Goal: Information Seeking & Learning: Learn about a topic

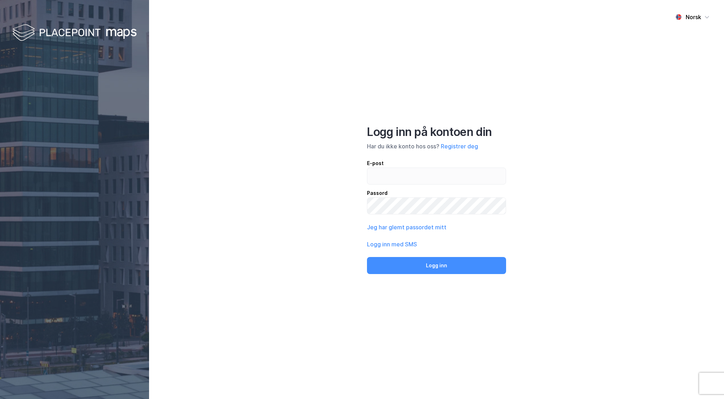
click at [447, 154] on div "Logg inn på kontoen din Har du ikke konto hos oss? Registrer deg E-post Passord…" at bounding box center [436, 199] width 139 height 149
click at [449, 152] on div "Logg inn på kontoen din Har du ikke konto hos oss? Registrer deg E-post Passord…" at bounding box center [436, 199] width 139 height 149
click at [450, 150] on button "Registrer deg" at bounding box center [459, 146] width 37 height 9
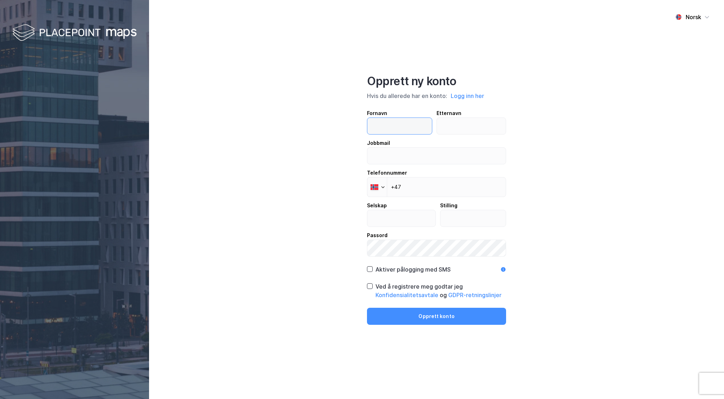
click at [420, 131] on input "text" at bounding box center [400, 126] width 65 height 16
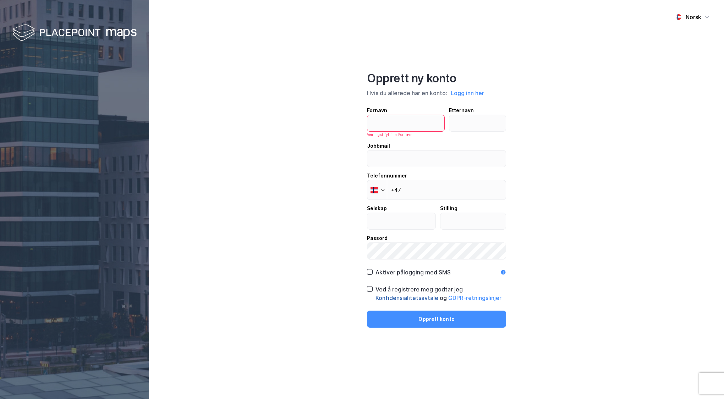
click at [0, 0] on button "Konfidensialitetsavtale" at bounding box center [0, 0] width 0 height 0
click at [430, 119] on input "text" at bounding box center [406, 123] width 77 height 16
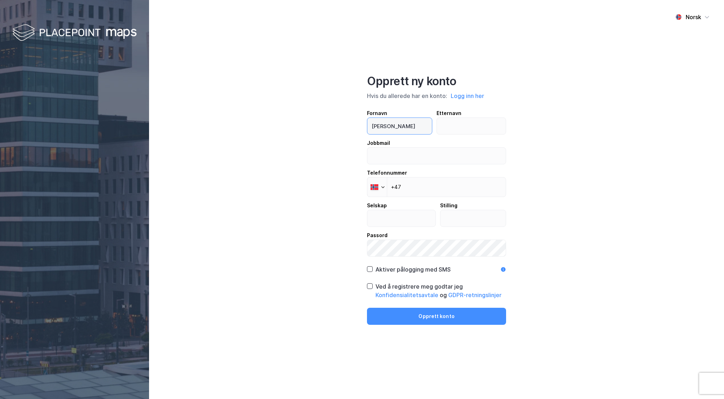
type input "Thomas Fredriksen"
type input "Jacobsen"
type input "[PERSON_NAME][EMAIL_ADDRESS][PERSON_NAME][DOMAIN_NAME]"
type input "+47 466 54 400"
type input "Storebrand"
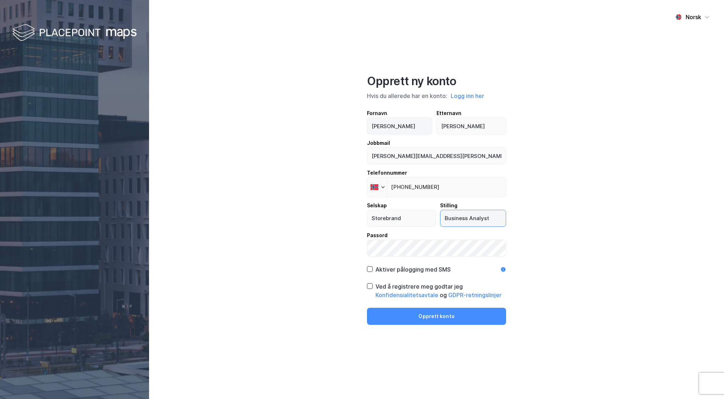
type input "Business Analyst"
click at [373, 289] on div "Ved å registrere meg godtar jeg Konfidensialitetsavtale og GDPR-retningslinjer" at bounding box center [436, 290] width 139 height 17
click at [505, 271] on icon at bounding box center [504, 270] width 6 height 6
click at [504, 270] on icon at bounding box center [503, 269] width 5 height 5
click at [451, 313] on button "Opprett konto" at bounding box center [436, 316] width 139 height 17
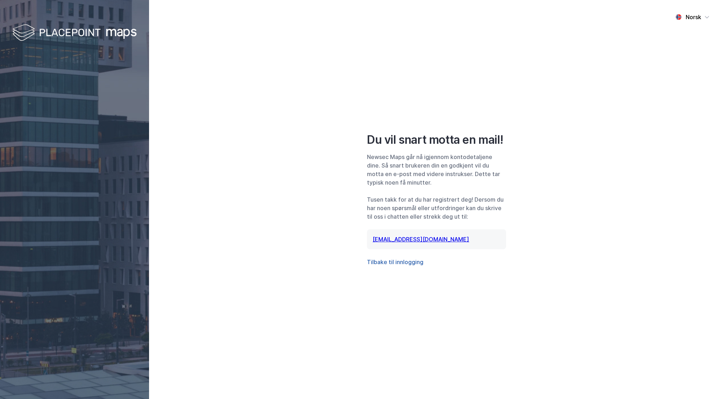
click at [416, 261] on button "Tilbake til innlogging" at bounding box center [395, 262] width 56 height 9
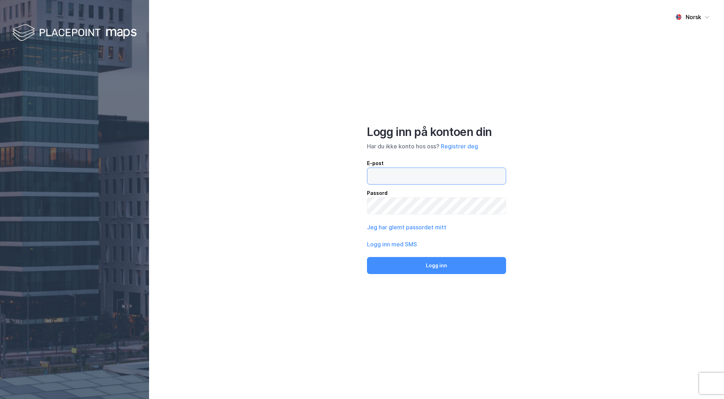
click at [427, 172] on input "email" at bounding box center [437, 176] width 139 height 16
type input "[PERSON_NAME][EMAIL_ADDRESS][PERSON_NAME][DOMAIN_NAME]"
click at [456, 267] on button "Logg inn" at bounding box center [436, 265] width 139 height 17
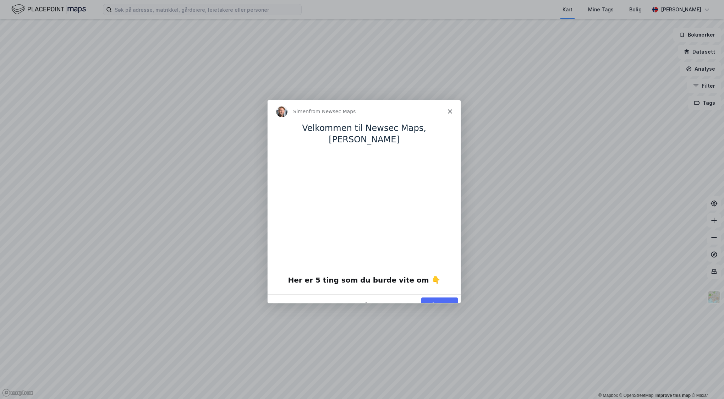
click at [450, 297] on button "Vis meg" at bounding box center [439, 304] width 37 height 15
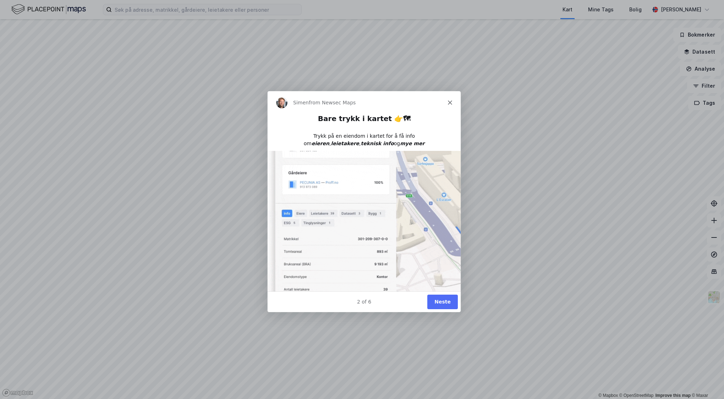
click at [447, 298] on button "Neste" at bounding box center [442, 301] width 31 height 15
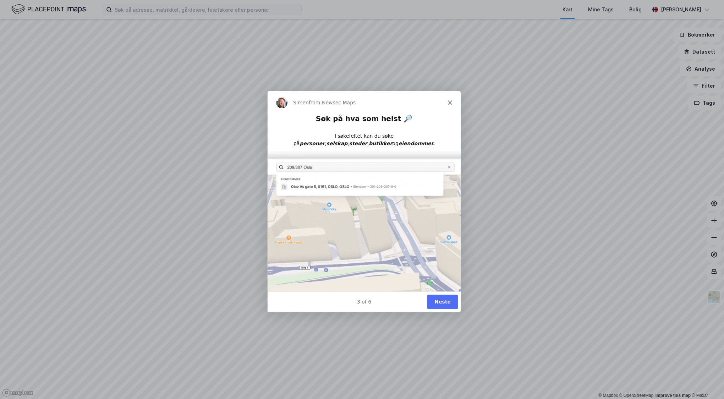
click at [438, 298] on button "Neste" at bounding box center [442, 301] width 31 height 15
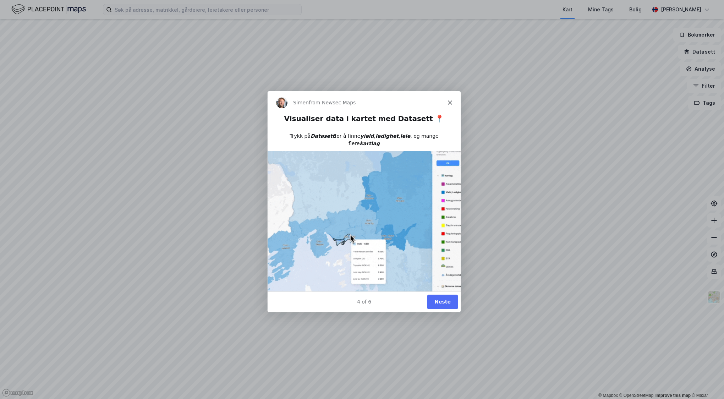
click at [444, 300] on button "Neste" at bounding box center [442, 301] width 31 height 15
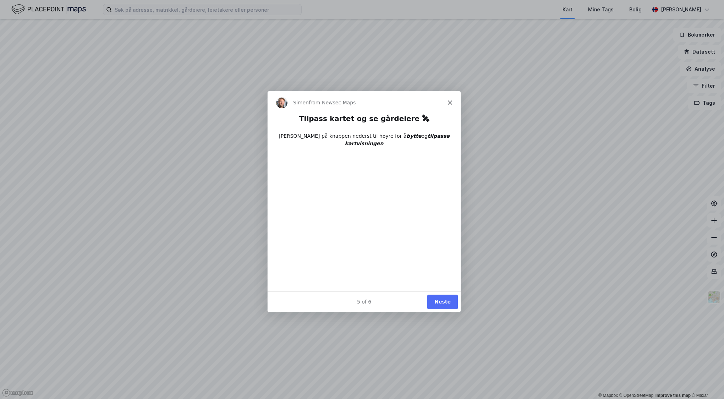
click at [444, 299] on button "Neste" at bounding box center [442, 301] width 31 height 15
click at [444, 301] on button "Done" at bounding box center [443, 301] width 29 height 15
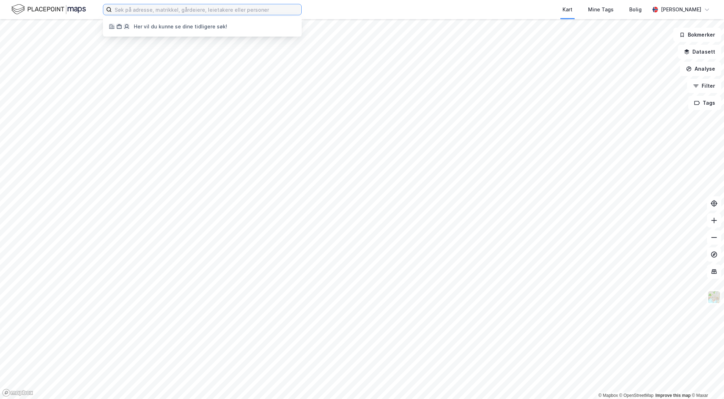
click at [229, 12] on input at bounding box center [207, 9] width 190 height 11
click at [236, 11] on input at bounding box center [207, 9] width 190 height 11
click at [406, 15] on div "Kart Mine Tags Bolig" at bounding box center [493, 9] width 314 height 19
click at [236, 13] on input at bounding box center [207, 9] width 190 height 11
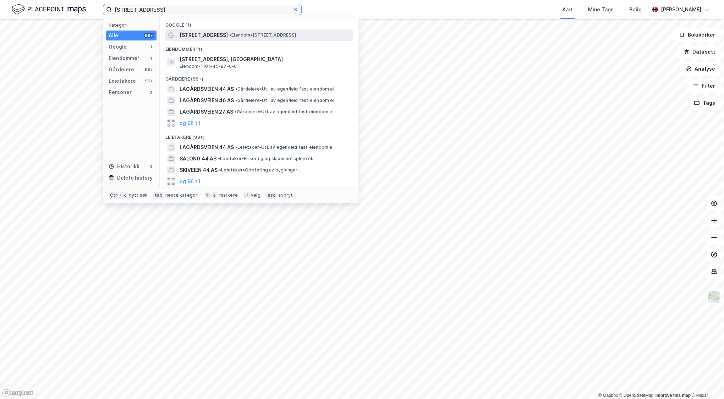
type input "[STREET_ADDRESS]"
click at [239, 37] on span "• Eiendom • [STREET_ADDRESS]" at bounding box center [262, 35] width 67 height 6
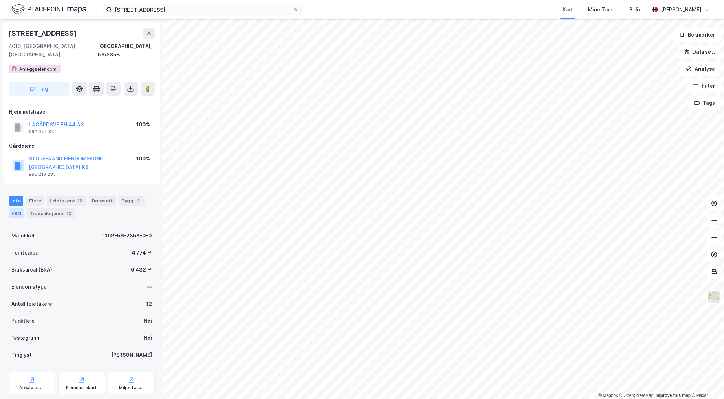
click at [14, 208] on div "ESG" at bounding box center [16, 213] width 15 height 10
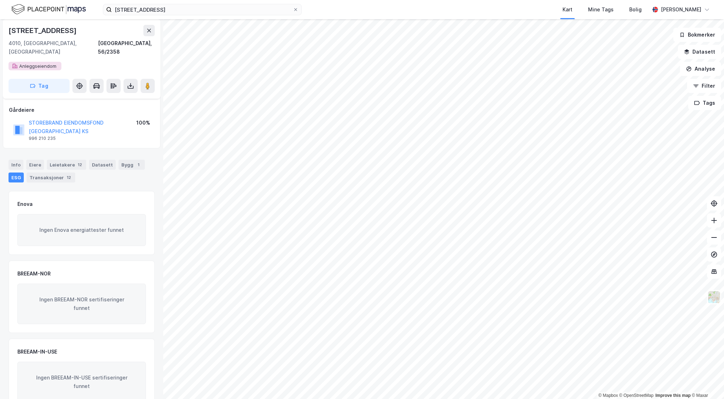
scroll to position [38, 0]
click at [107, 157] on div "Datasett" at bounding box center [102, 162] width 27 height 10
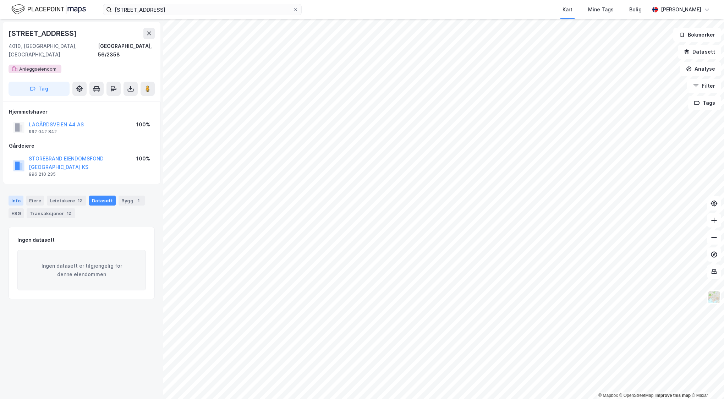
click at [21, 196] on div "Info" at bounding box center [16, 201] width 15 height 10
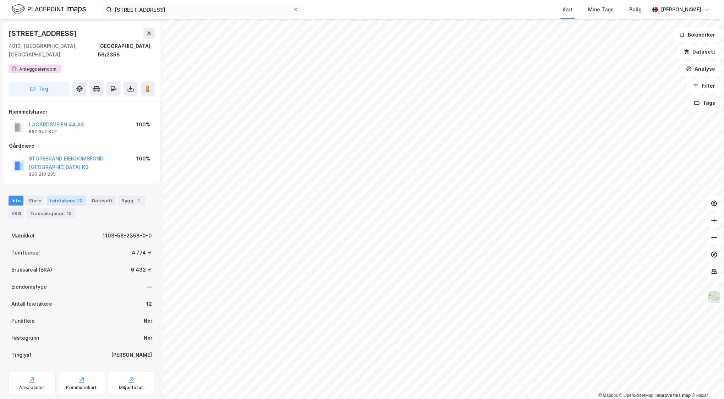
scroll to position [1, 0]
click at [37, 194] on div "Eiere" at bounding box center [35, 199] width 18 height 10
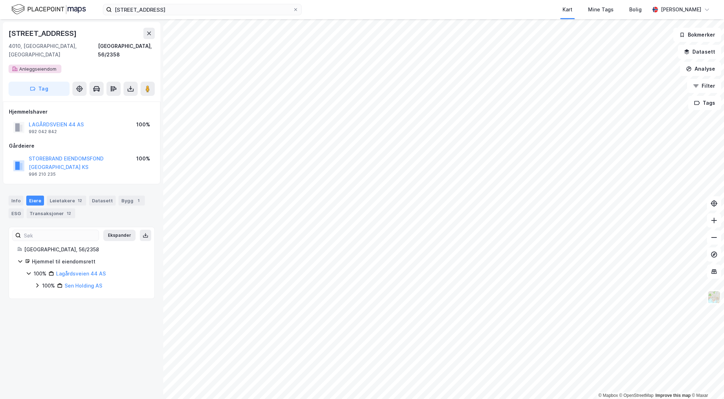
click at [37, 283] on icon at bounding box center [37, 286] width 6 height 6
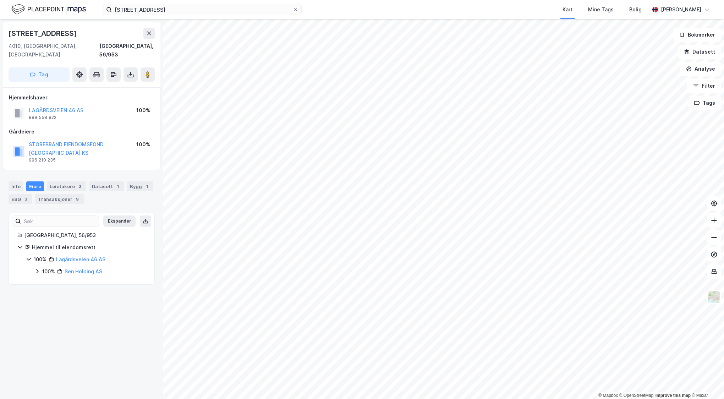
click at [38, 268] on icon at bounding box center [37, 271] width 6 height 6
click at [43, 375] on div "[STREET_ADDRESS], [GEOGRAPHIC_DATA] [GEOGRAPHIC_DATA], 56/953 Tag Hjemmelshaver…" at bounding box center [81, 209] width 163 height 380
click at [0, 0] on button "LAGÅRDSVEIEN 46 AS" at bounding box center [0, 0] width 0 height 0
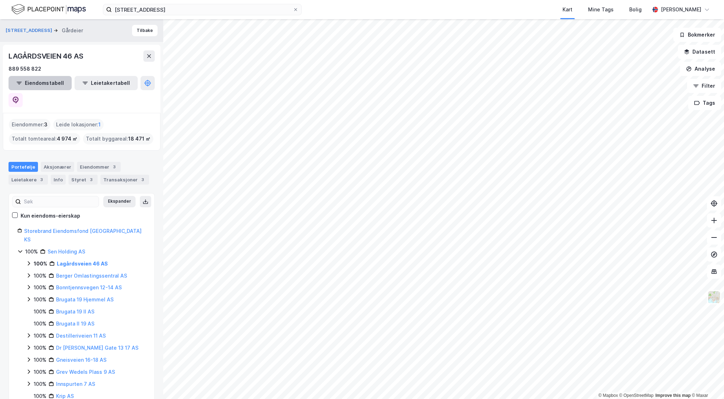
click at [47, 88] on button "Eiendomstabell" at bounding box center [40, 83] width 63 height 14
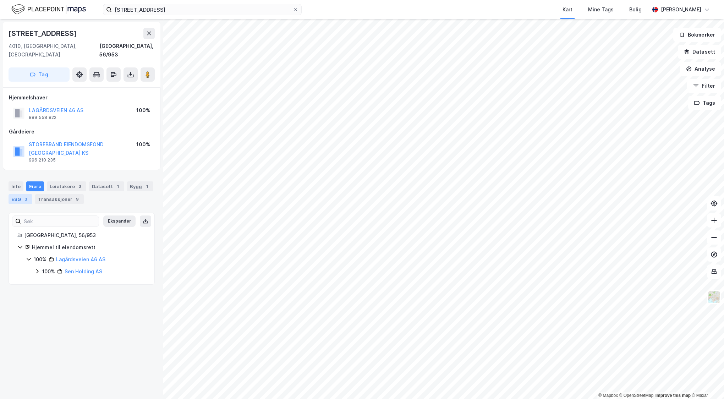
click at [28, 194] on div "ESG 3" at bounding box center [21, 199] width 24 height 10
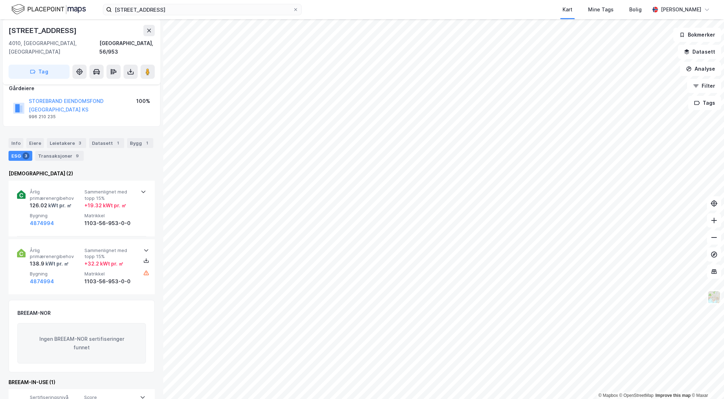
scroll to position [53, 0]
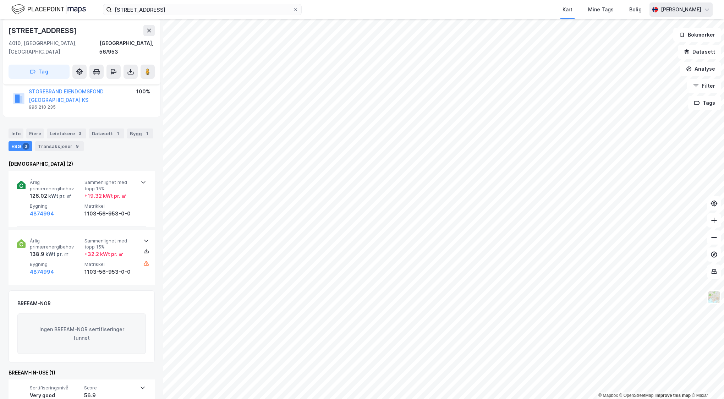
click at [682, 7] on div "[PERSON_NAME]" at bounding box center [681, 9] width 40 height 9
click at [675, 13] on div "[PERSON_NAME]" at bounding box center [681, 9] width 40 height 9
click at [139, 171] on div "Årlig primærenergibehov 126.02 kWt pr. ㎡ Sammenlignet med topp 15% + 19.32 kWt …" at bounding box center [81, 198] width 129 height 55
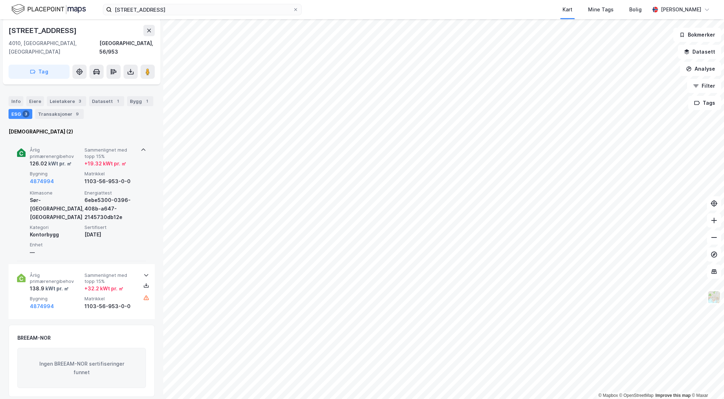
scroll to position [88, 0]
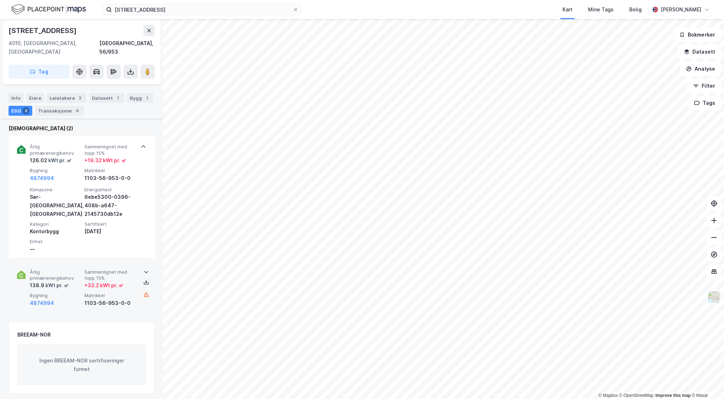
click at [134, 269] on span "Sammenlignet med topp 15%" at bounding box center [111, 275] width 52 height 12
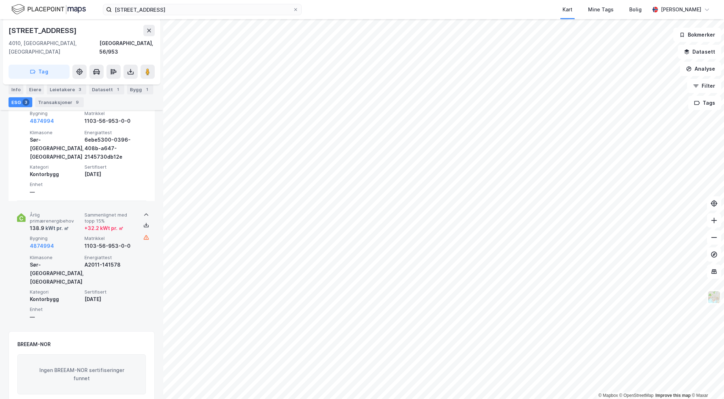
scroll to position [169, 0]
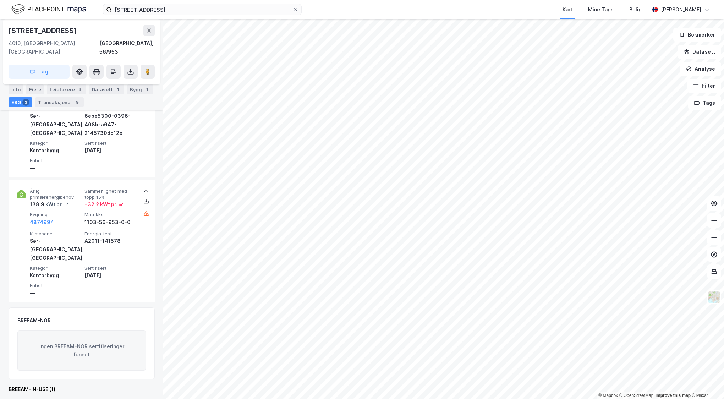
click at [101, 399] on span "Score" at bounding box center [109, 405] width 51 height 6
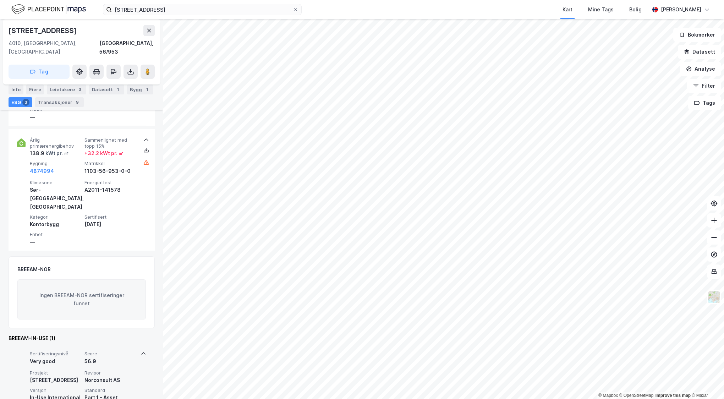
scroll to position [228, 0]
